Goal: Information Seeking & Learning: Compare options

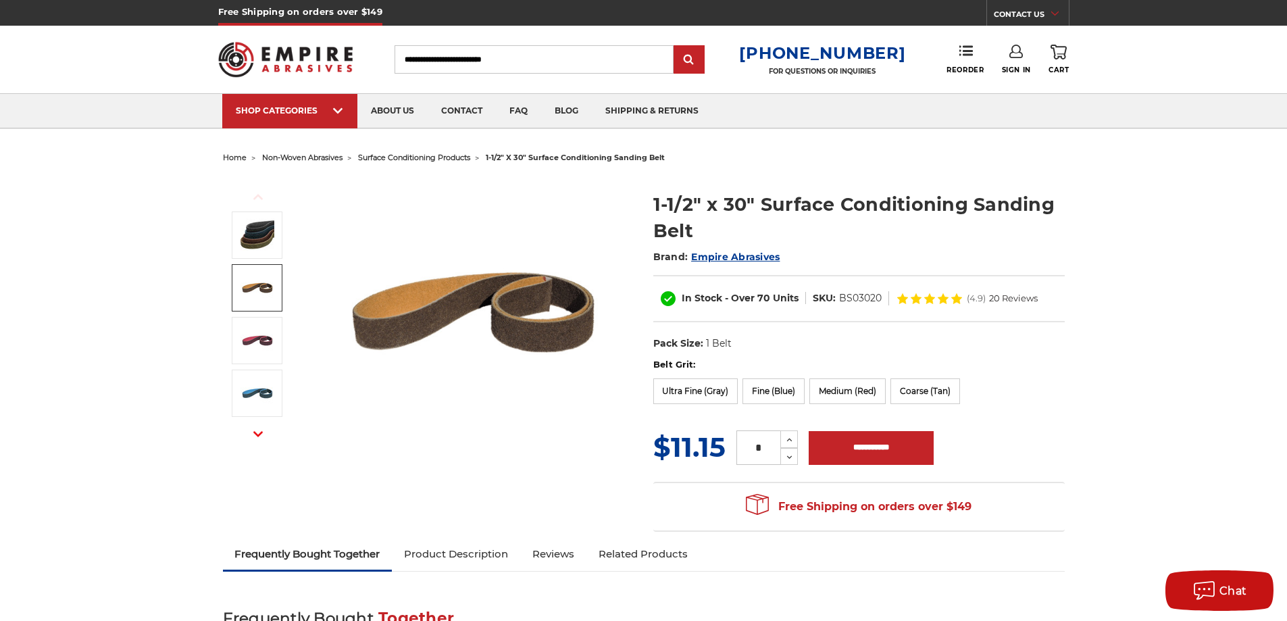
click at [257, 286] on img at bounding box center [258, 288] width 34 height 34
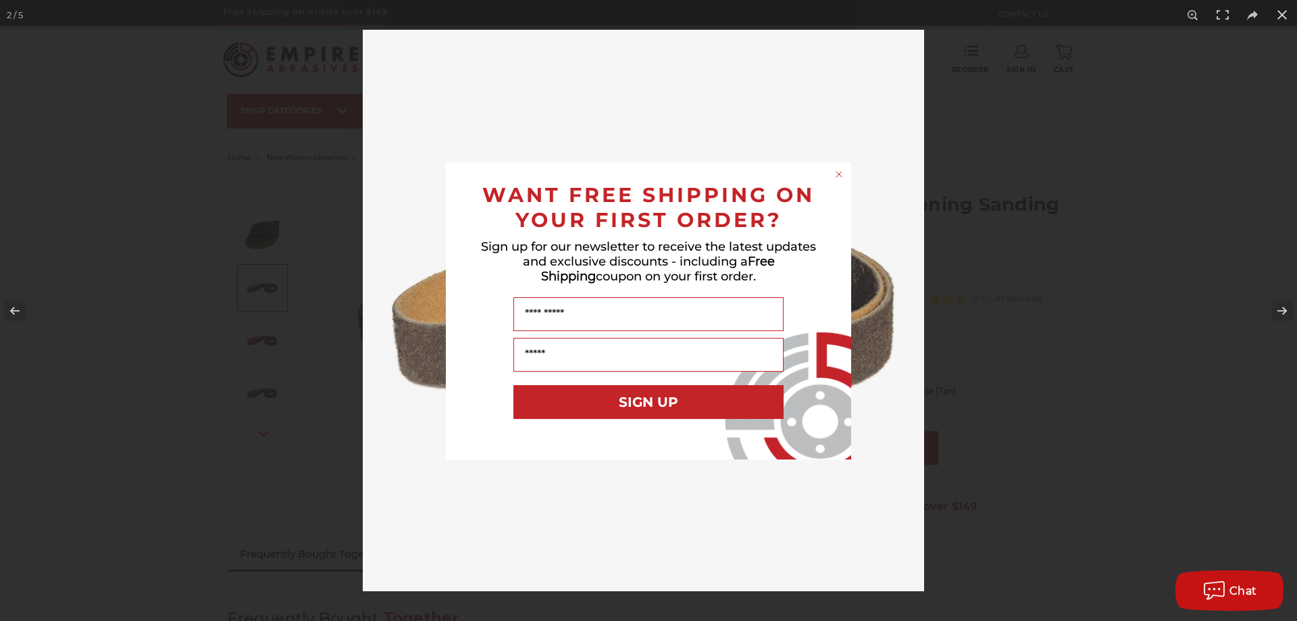
click at [841, 170] on circle "Close dialog" at bounding box center [839, 174] width 13 height 13
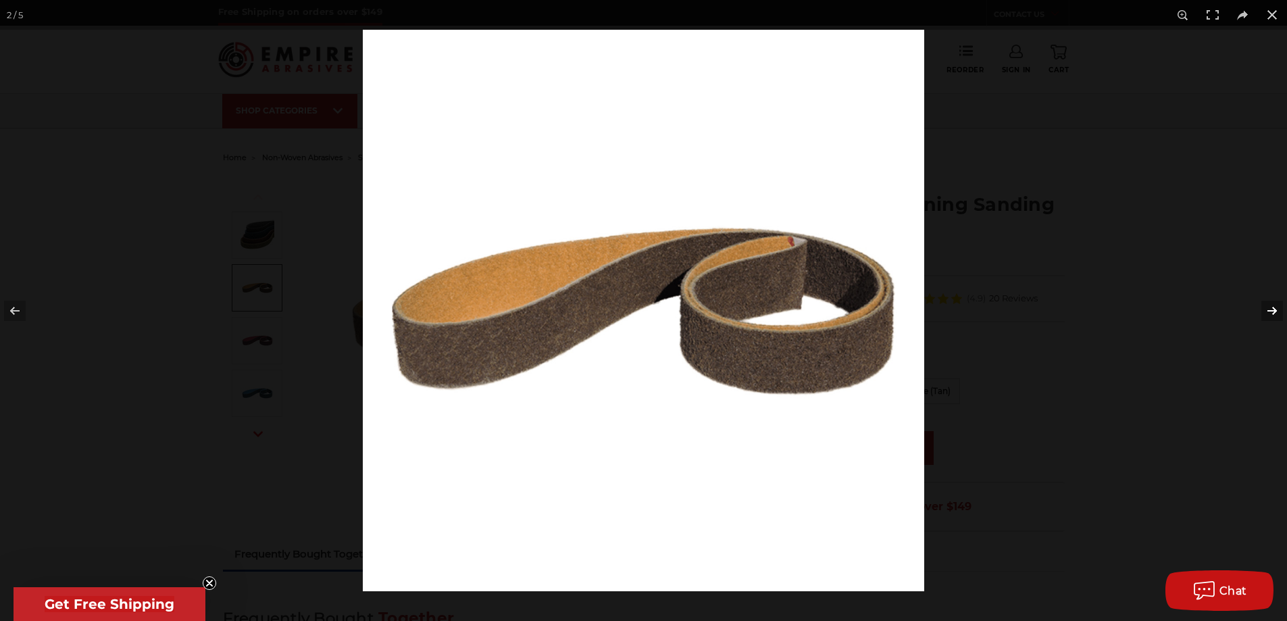
click at [1269, 306] on button at bounding box center [1263, 311] width 47 height 68
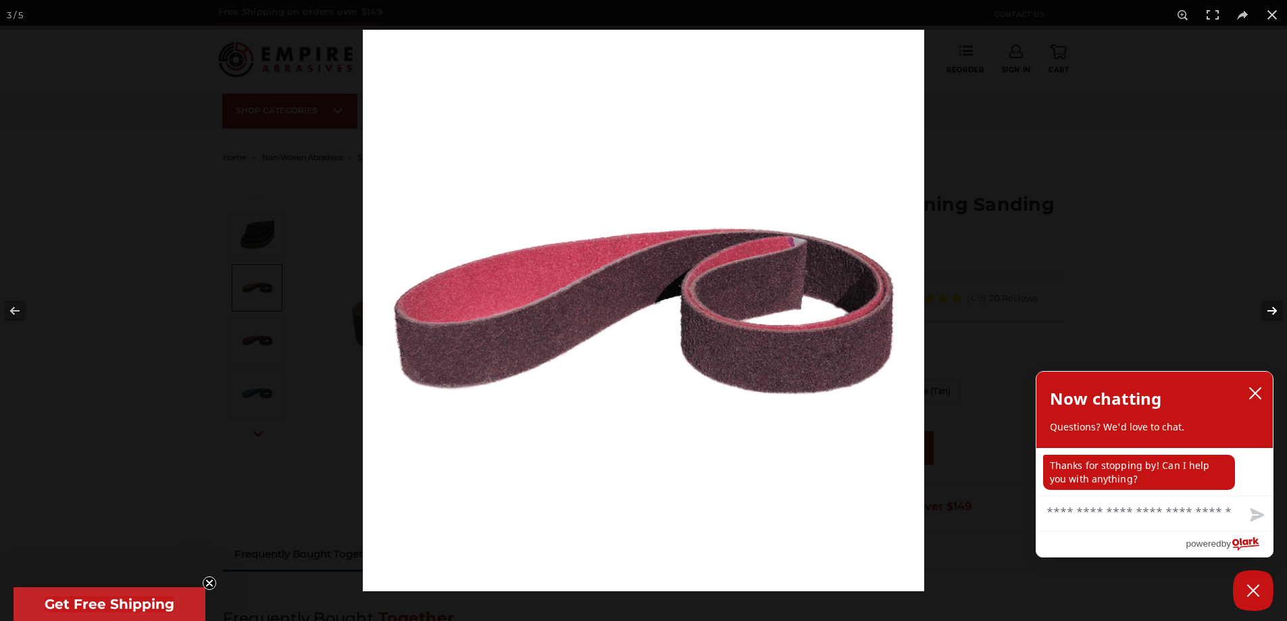
click at [1269, 306] on button at bounding box center [1263, 311] width 47 height 68
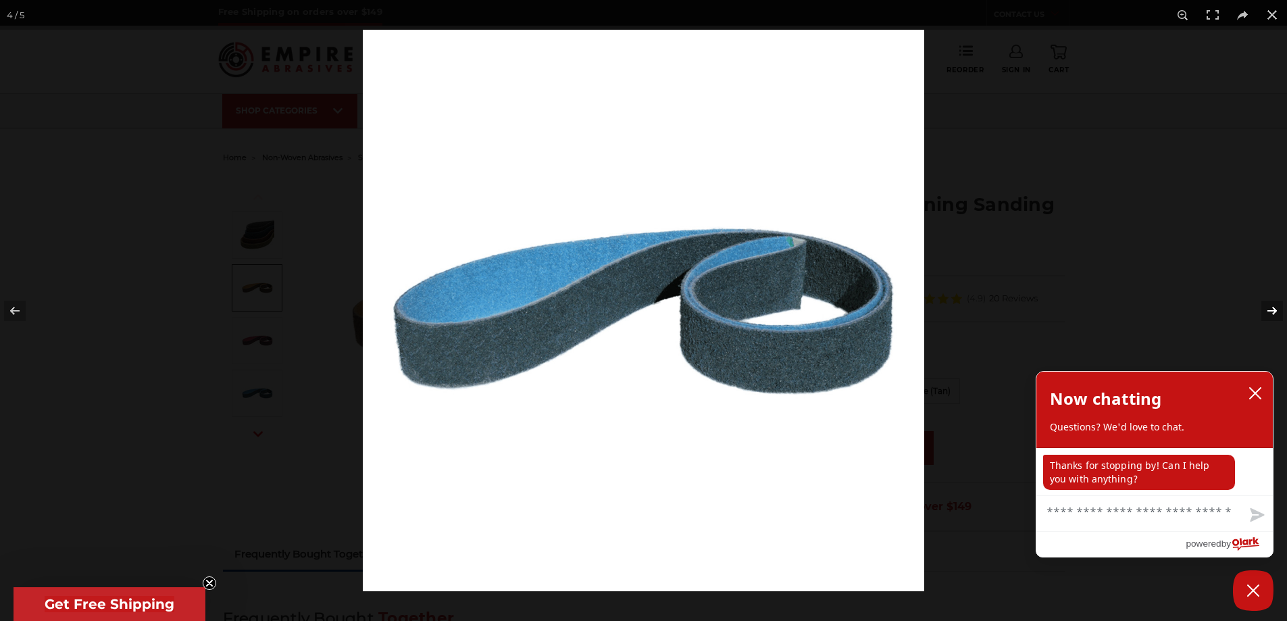
click at [1269, 306] on button at bounding box center [1263, 311] width 47 height 68
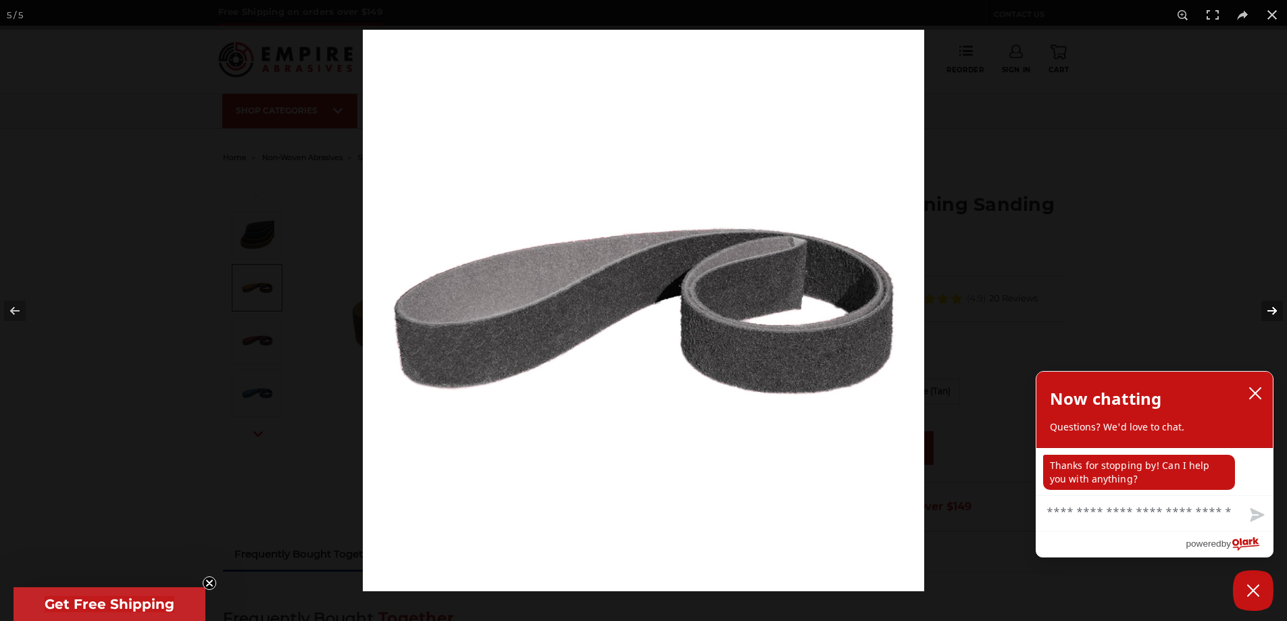
click at [1269, 306] on button at bounding box center [1263, 311] width 47 height 68
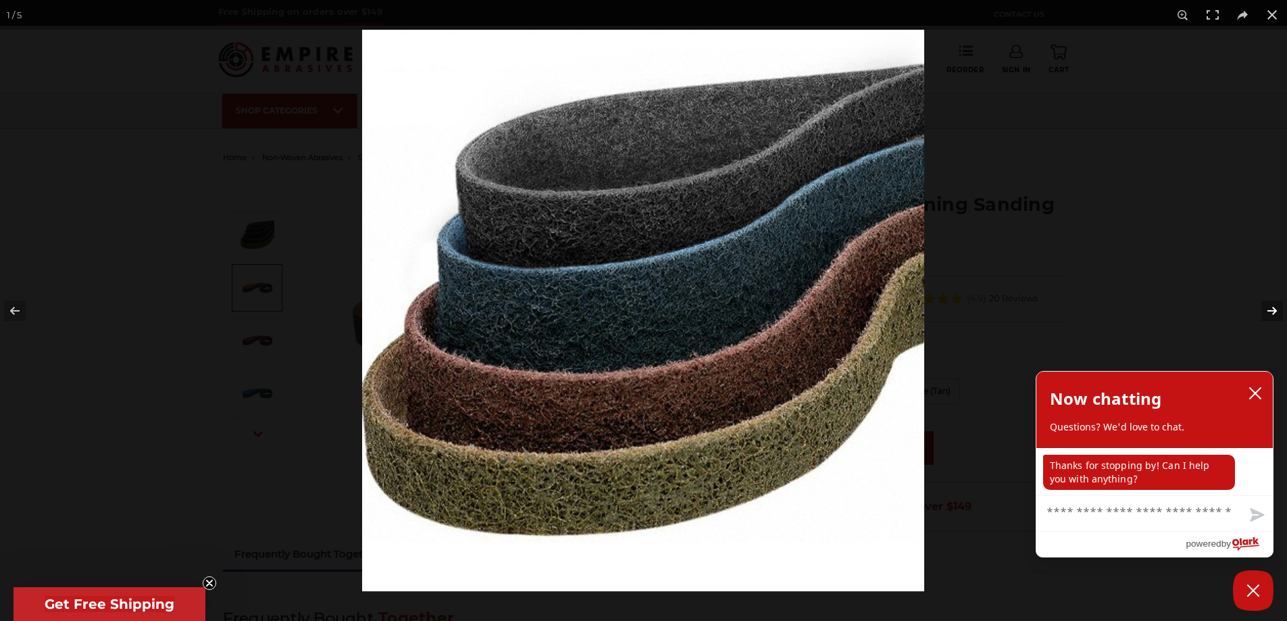
click at [1269, 306] on button at bounding box center [1263, 311] width 47 height 68
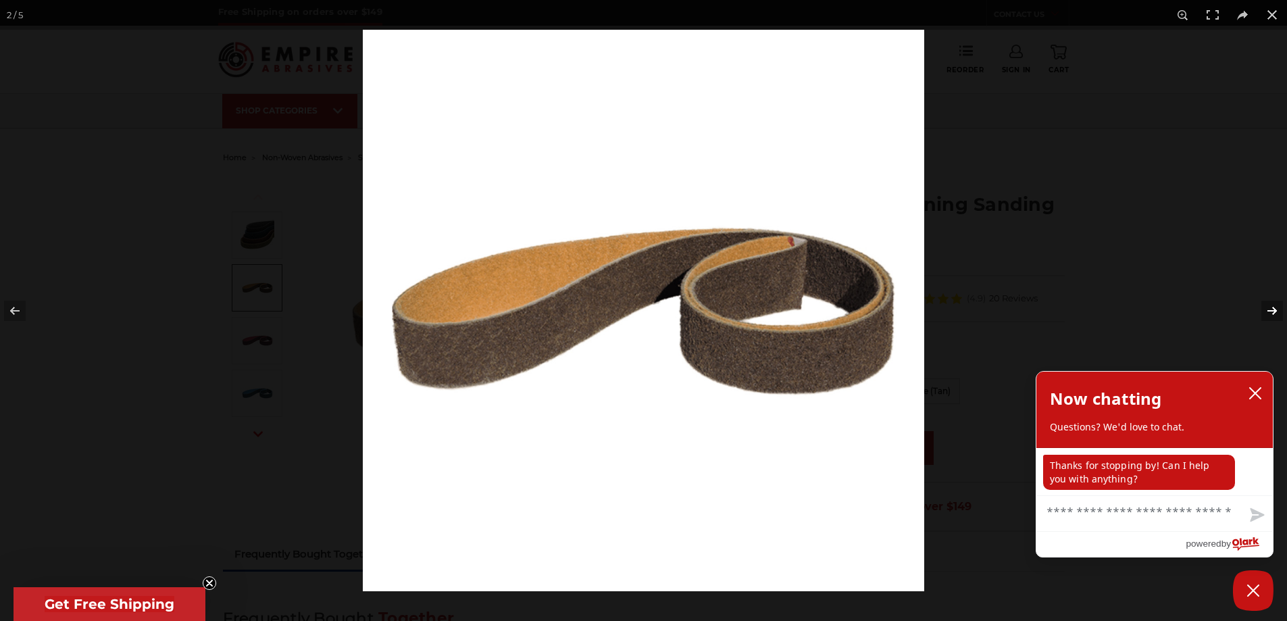
click at [1269, 306] on button at bounding box center [1263, 311] width 47 height 68
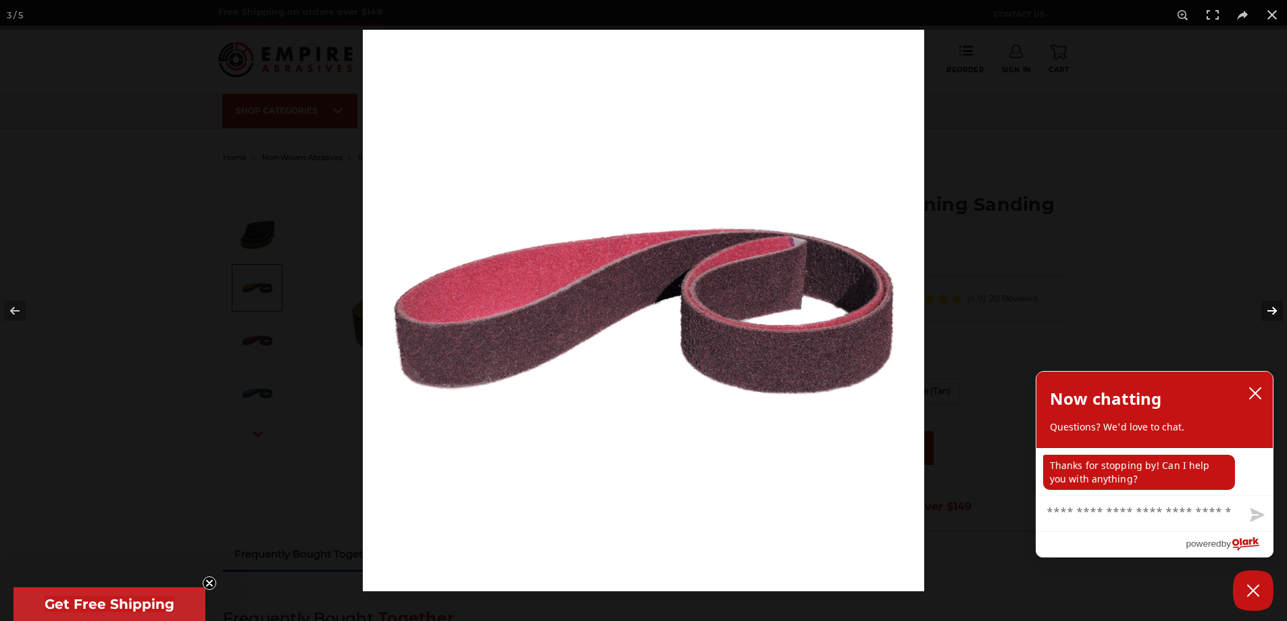
click at [1269, 306] on button at bounding box center [1263, 311] width 47 height 68
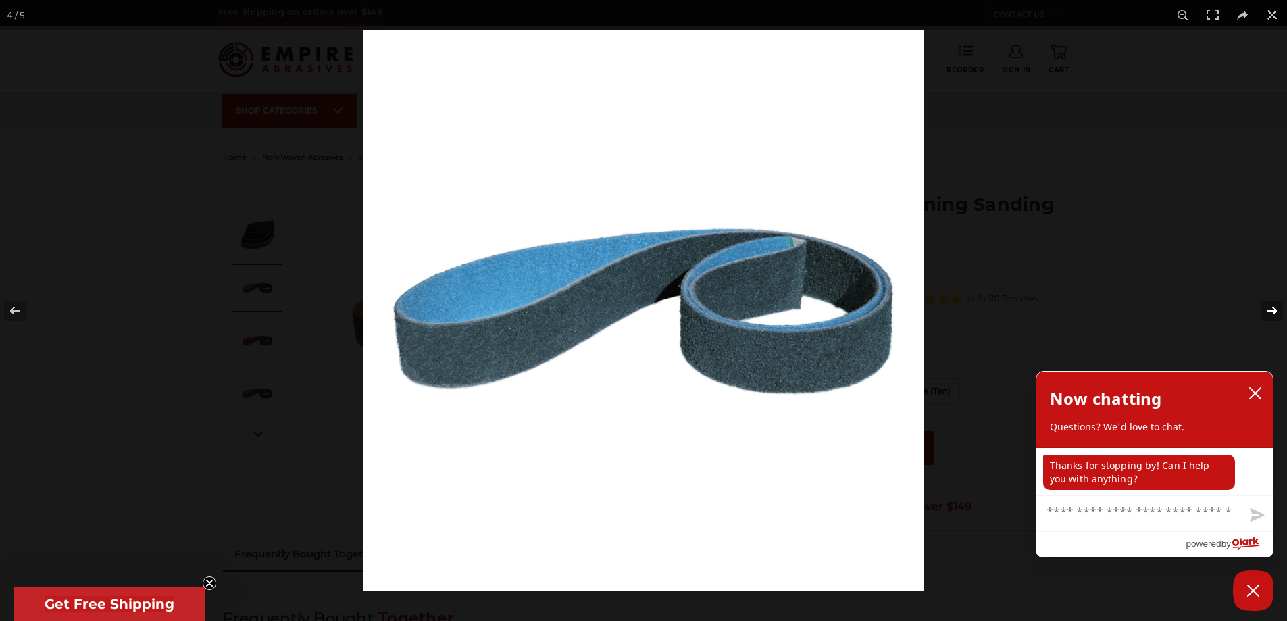
click at [1269, 306] on button at bounding box center [1263, 311] width 47 height 68
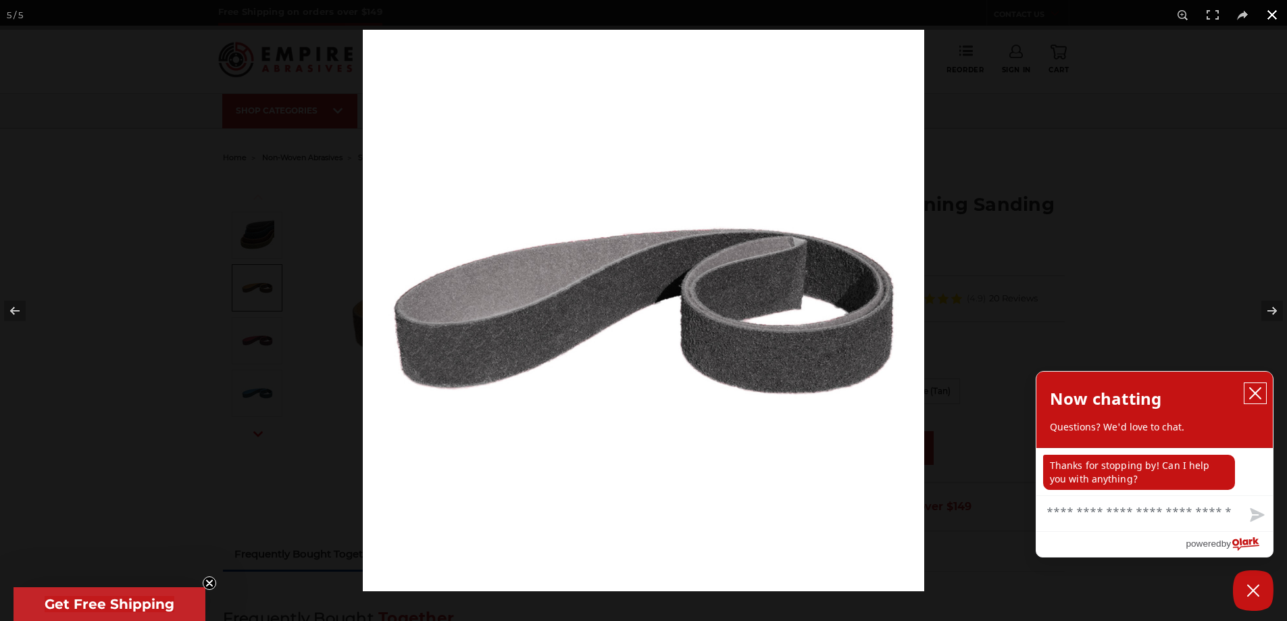
click at [1256, 393] on icon "close chatbox" at bounding box center [1255, 393] width 11 height 11
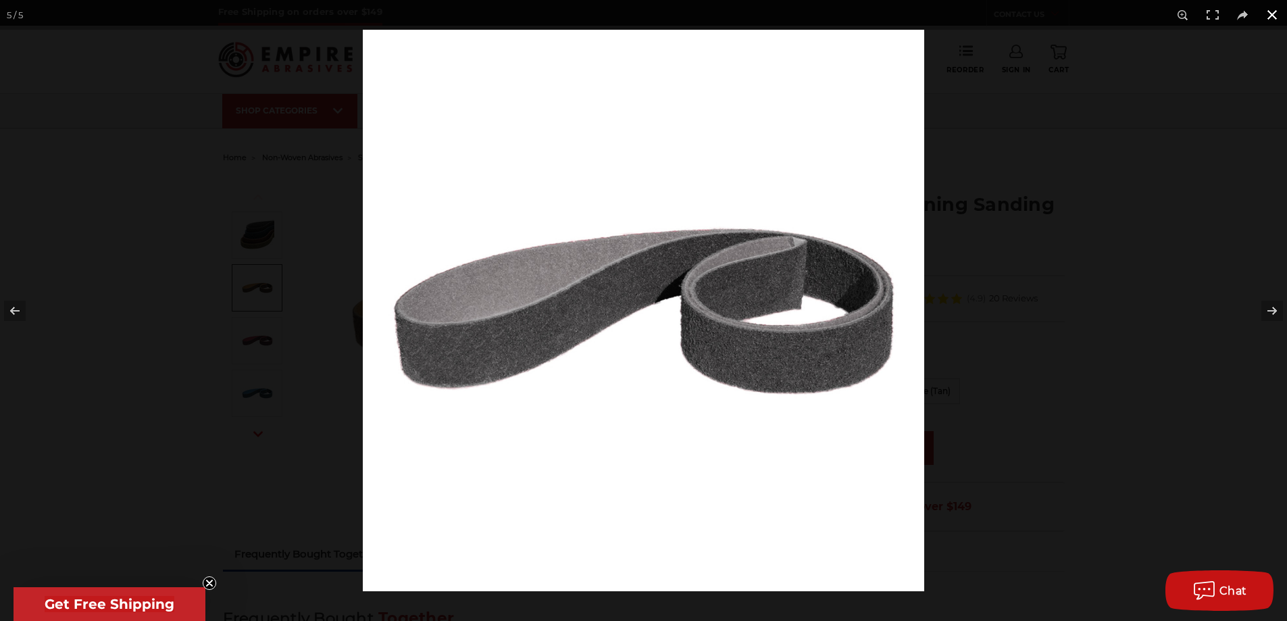
click at [1272, 23] on button at bounding box center [1272, 15] width 30 height 30
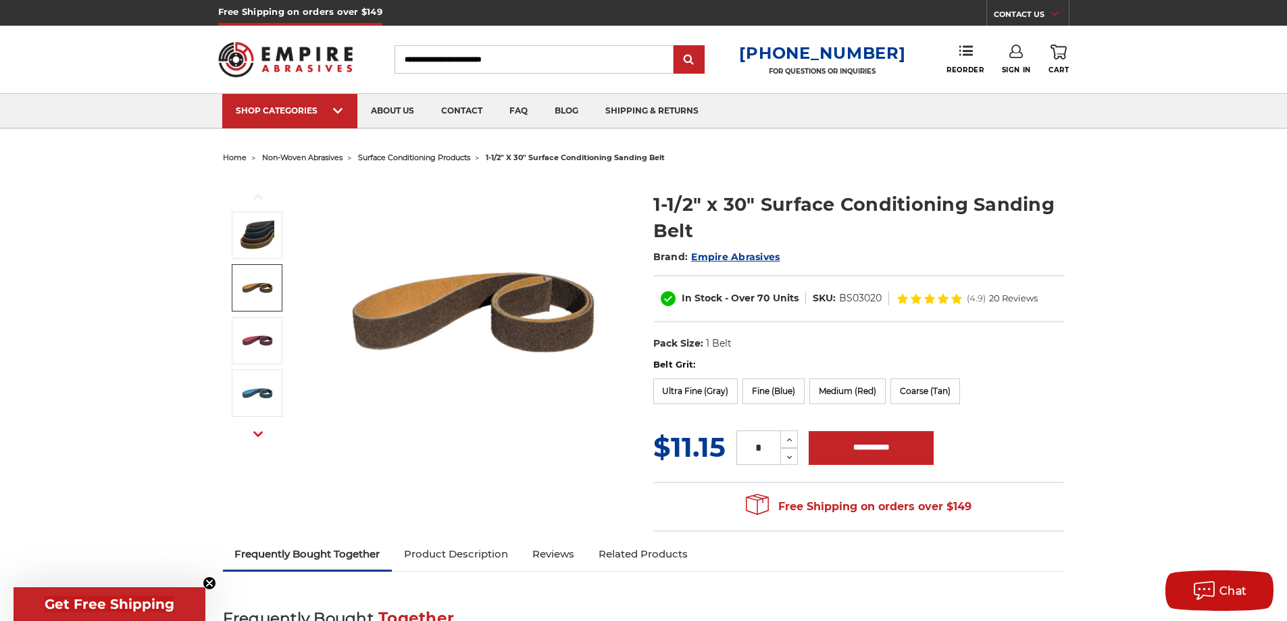
click at [432, 155] on span "surface conditioning products" at bounding box center [414, 157] width 112 height 9
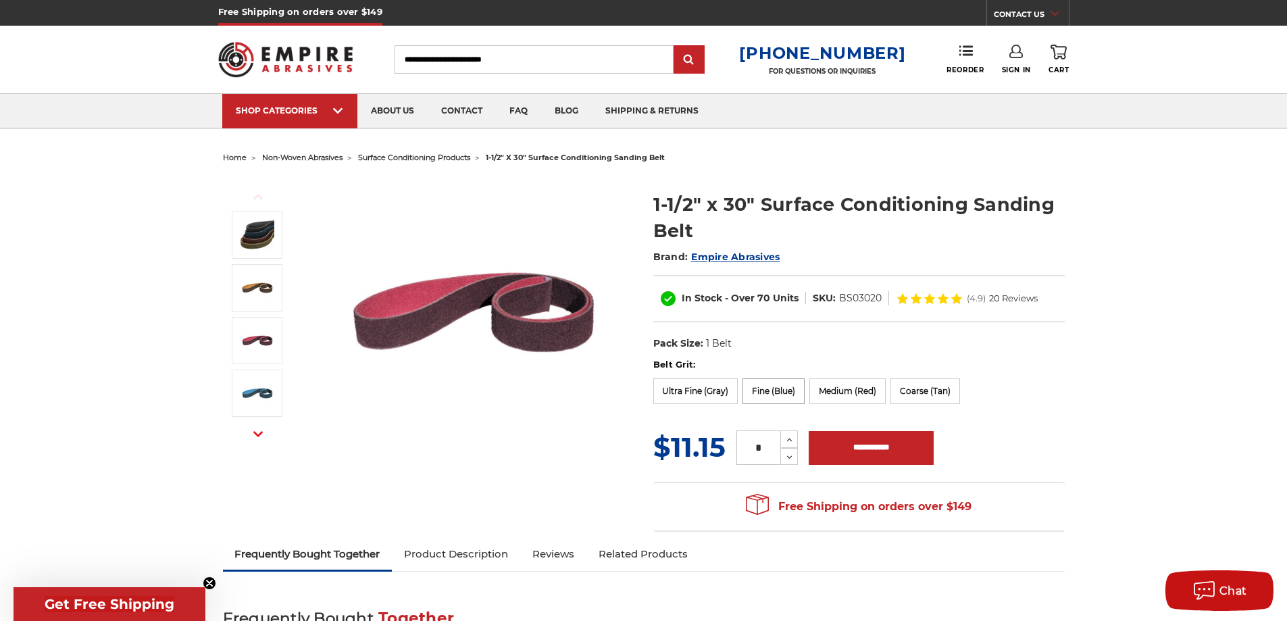
click at [767, 395] on label "Fine (Blue)" at bounding box center [774, 391] width 62 height 26
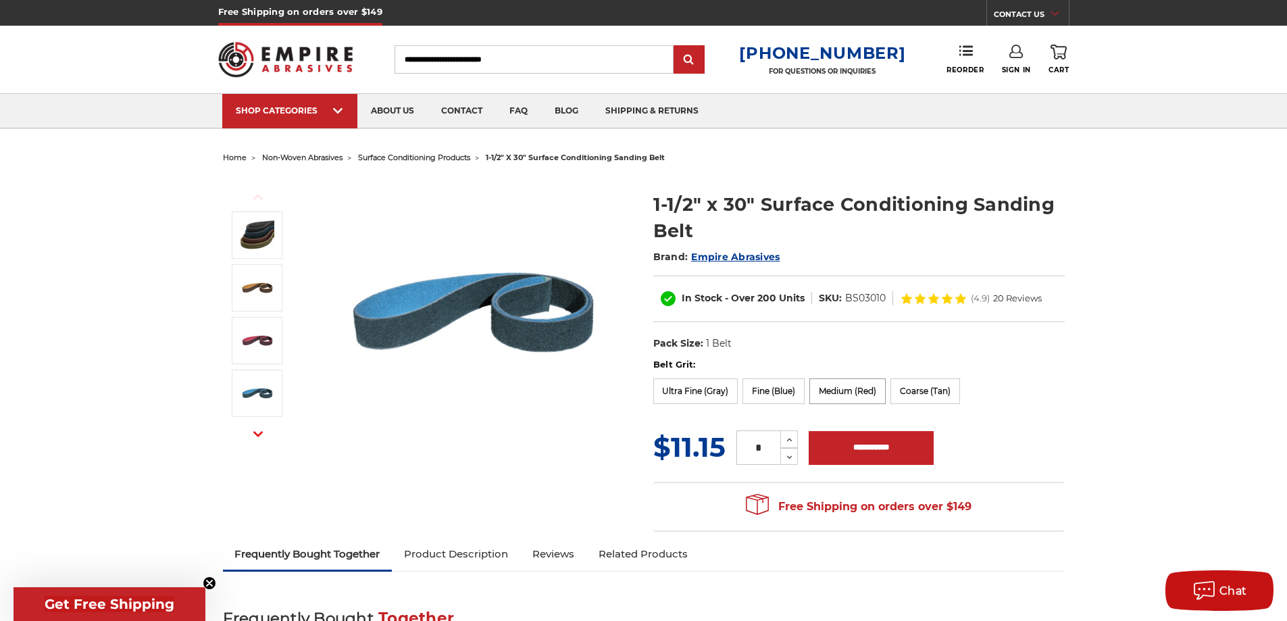
click at [843, 395] on label "Medium (Red)" at bounding box center [847, 391] width 76 height 26
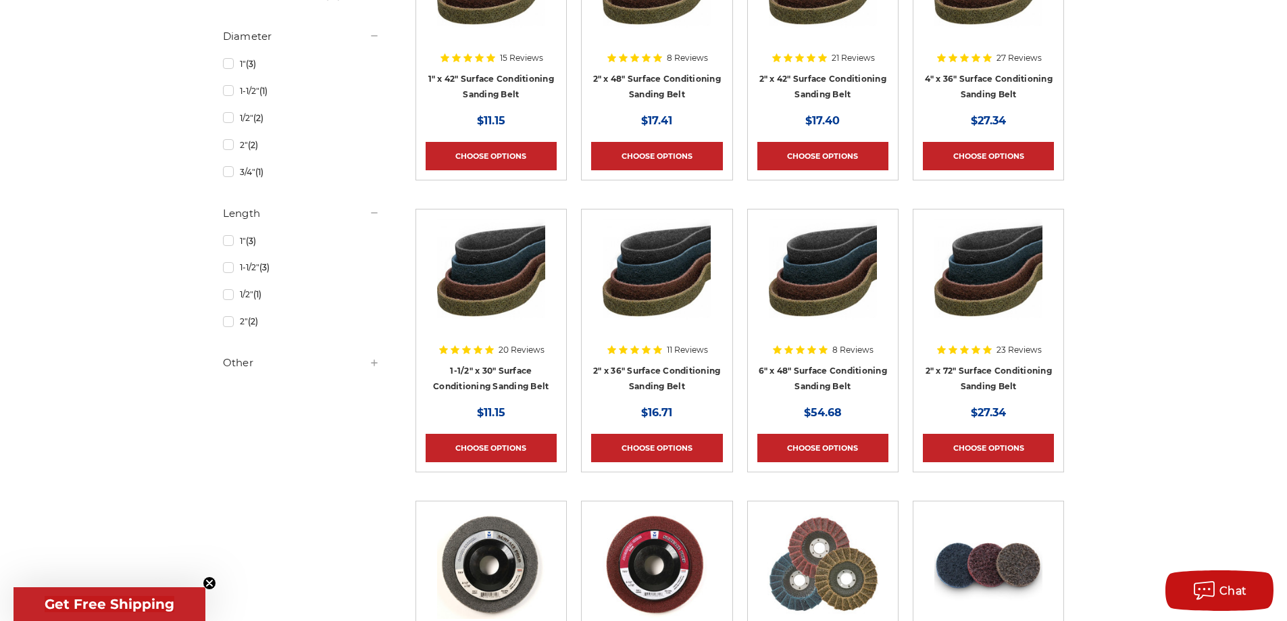
scroll to position [676, 0]
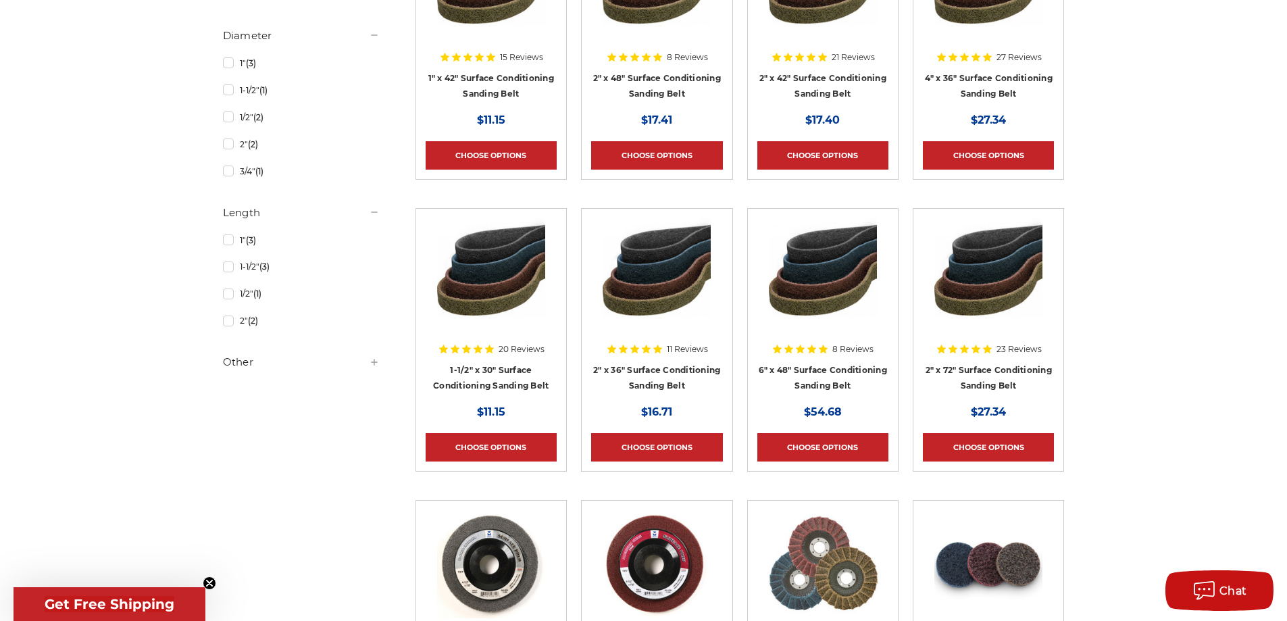
click at [374, 362] on use at bounding box center [374, 362] width 6 height 6
click at [257, 268] on link "1-1/2" (3)" at bounding box center [301, 267] width 157 height 24
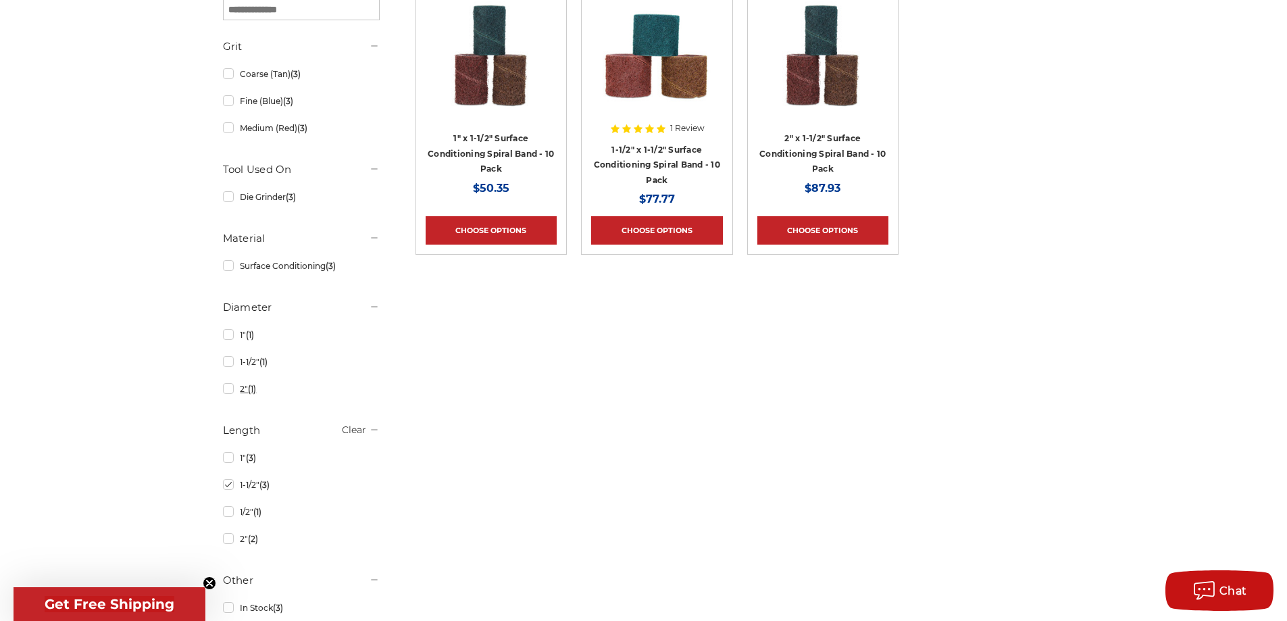
scroll to position [338, 0]
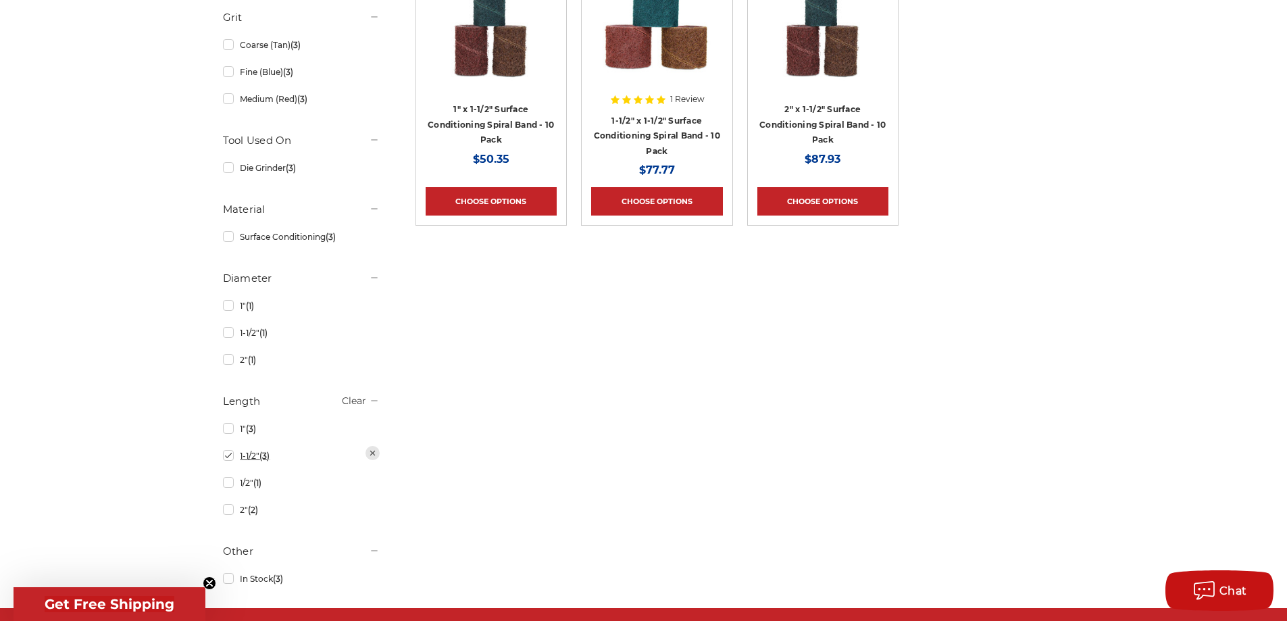
click at [228, 458] on link "1-1/2" (3)" at bounding box center [301, 456] width 157 height 24
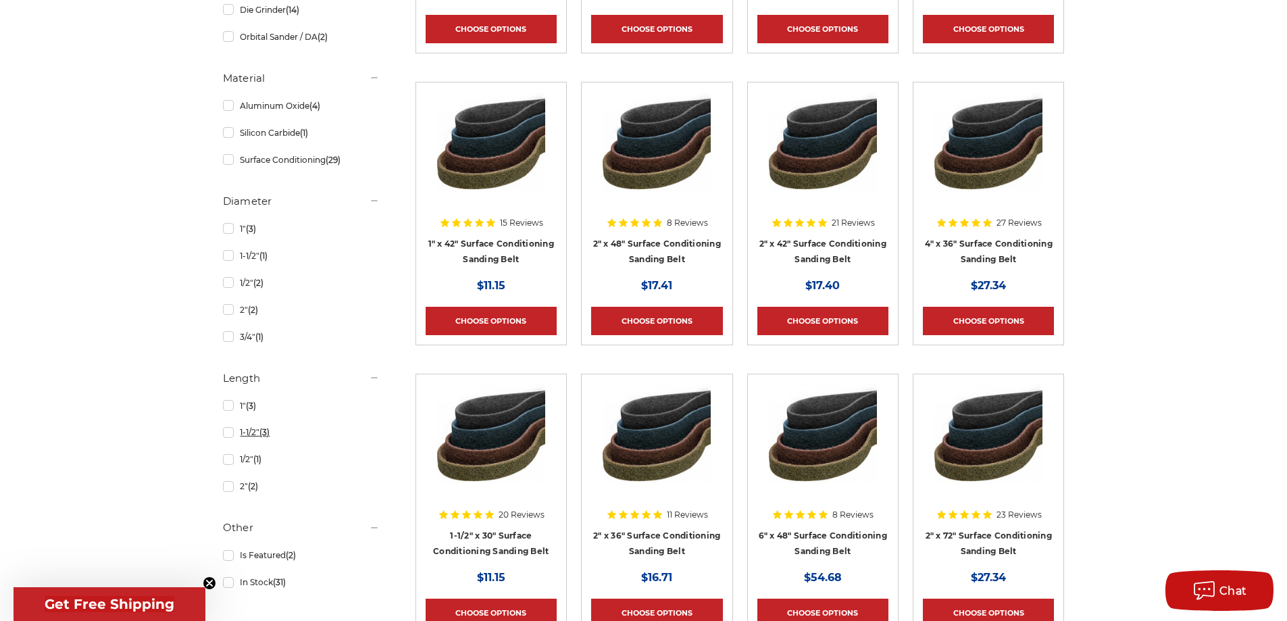
scroll to position [541, 0]
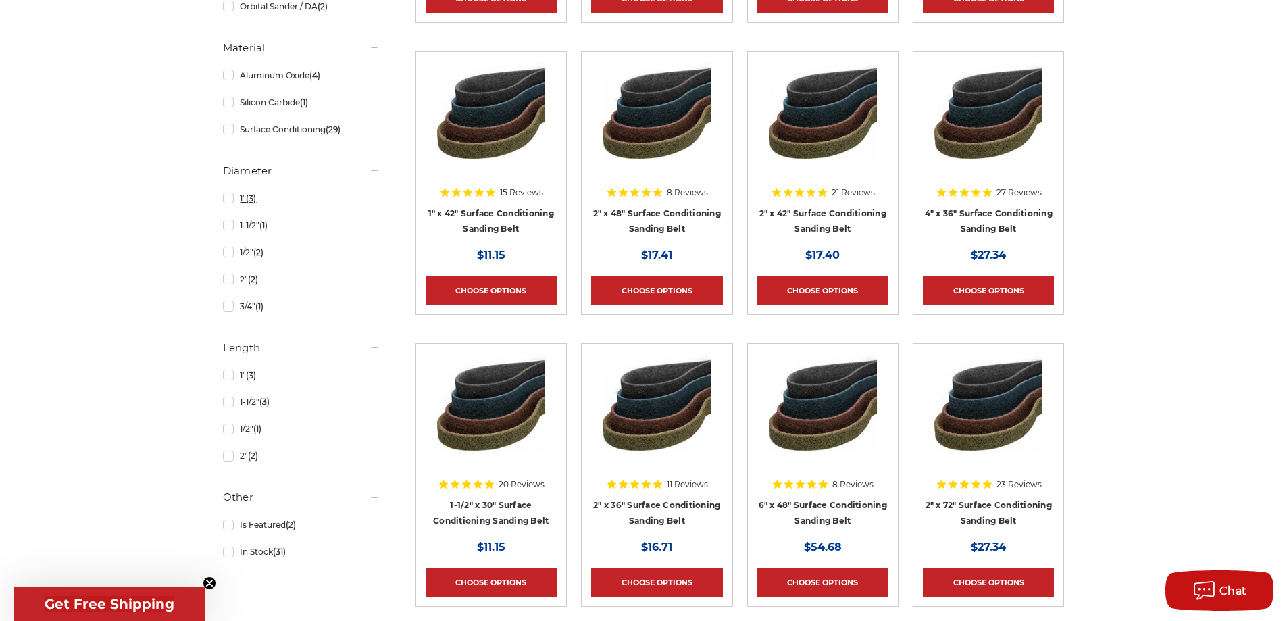
click at [231, 200] on link "1" (3)" at bounding box center [301, 198] width 157 height 24
